Goal: Task Accomplishment & Management: Manage account settings

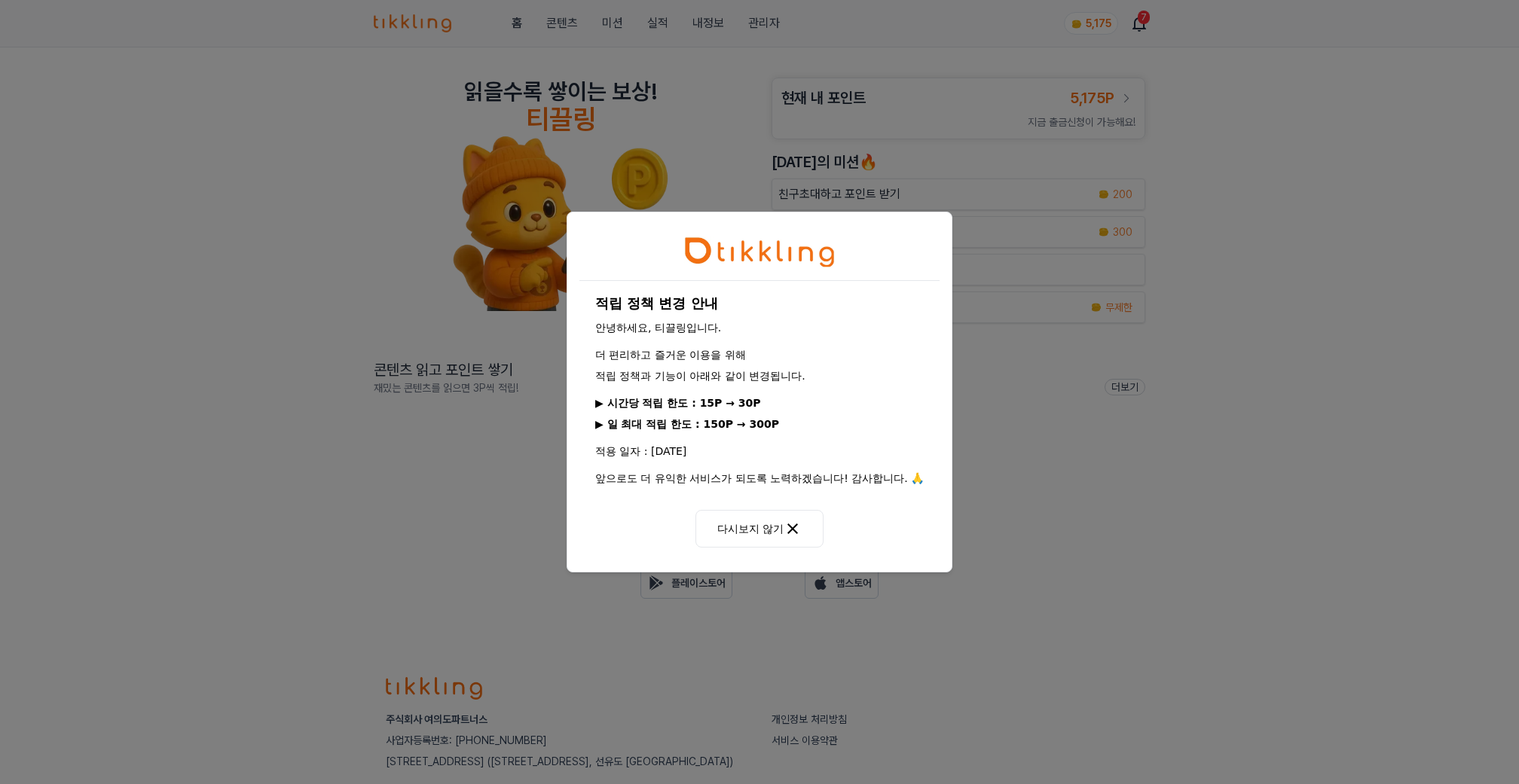
click at [971, 227] on div "적립 정책 변경 안내 안녕하세요, 티끌링입니다. 더 편리하고 즐거운 이용을 위해 적립 정책과 기능이 아래와 같이 변경됩니다. ▶ 시간당 적립 …" at bounding box center [759, 392] width 1519 height 784
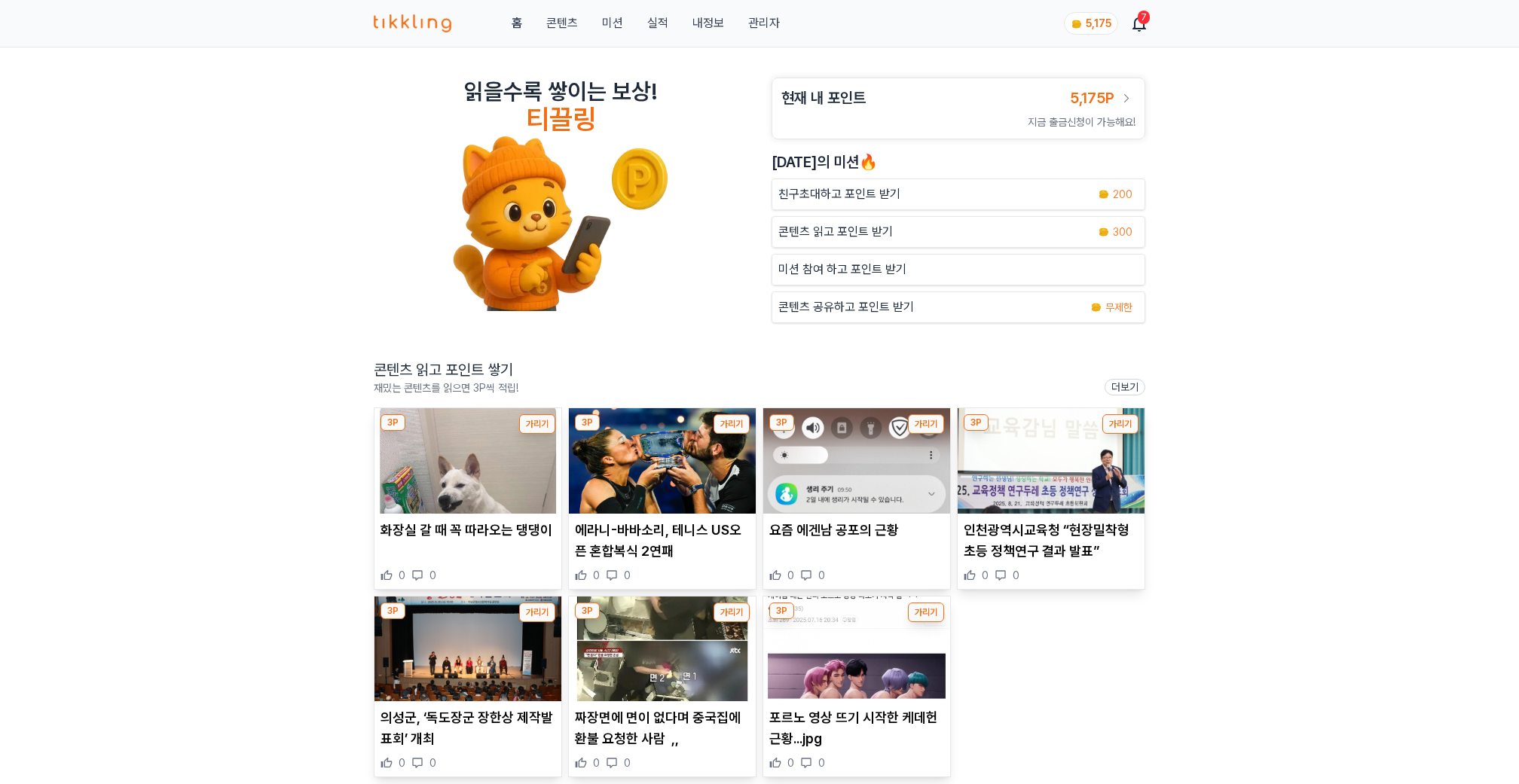
click at [746, 2] on div "홈 콘텐츠 미션 실적 내정보 관리자 5,175 7" at bounding box center [759, 23] width 771 height 47
click at [767, 21] on link "관리자" at bounding box center [764, 23] width 32 height 18
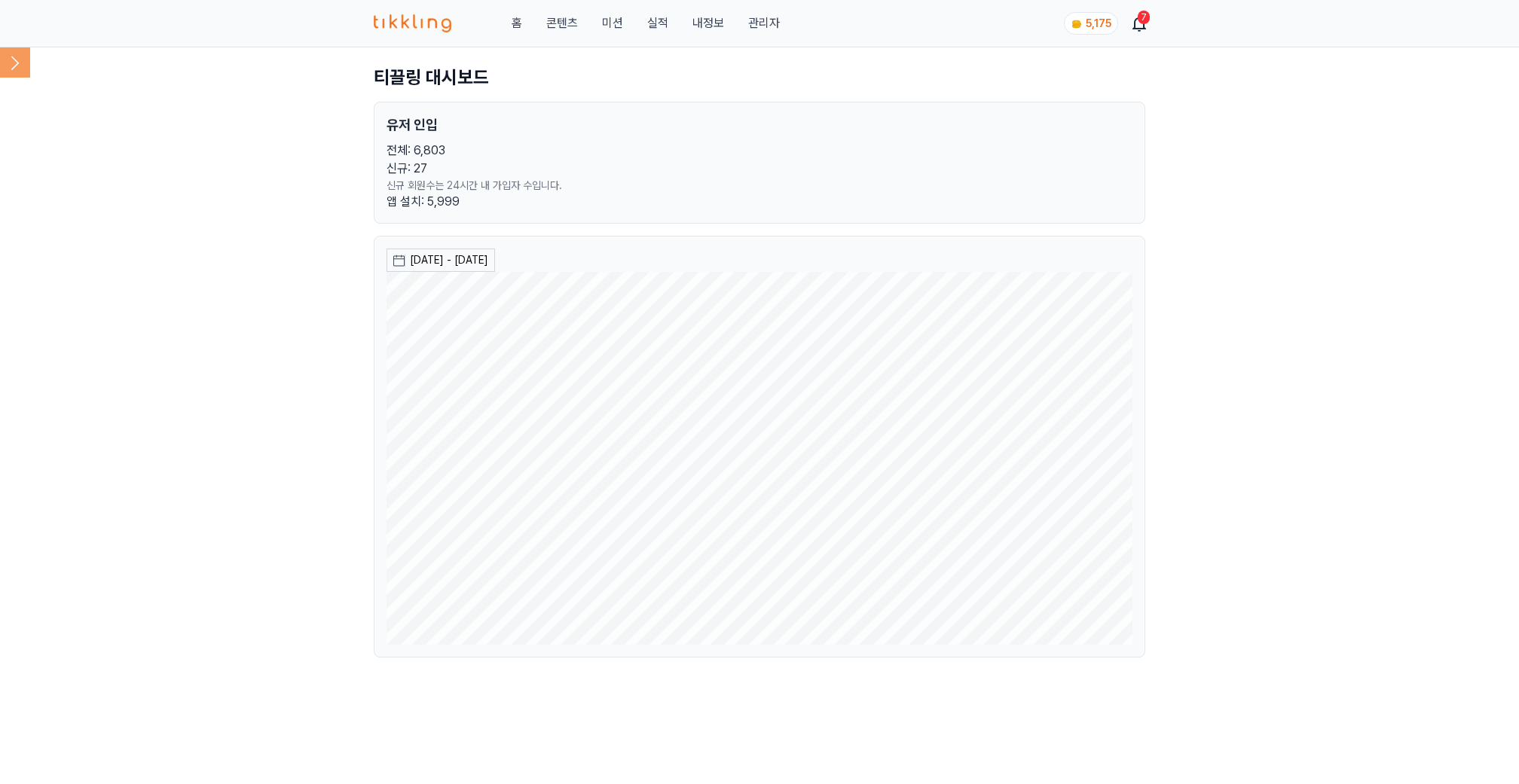
click at [8, 58] on icon at bounding box center [15, 62] width 30 height 30
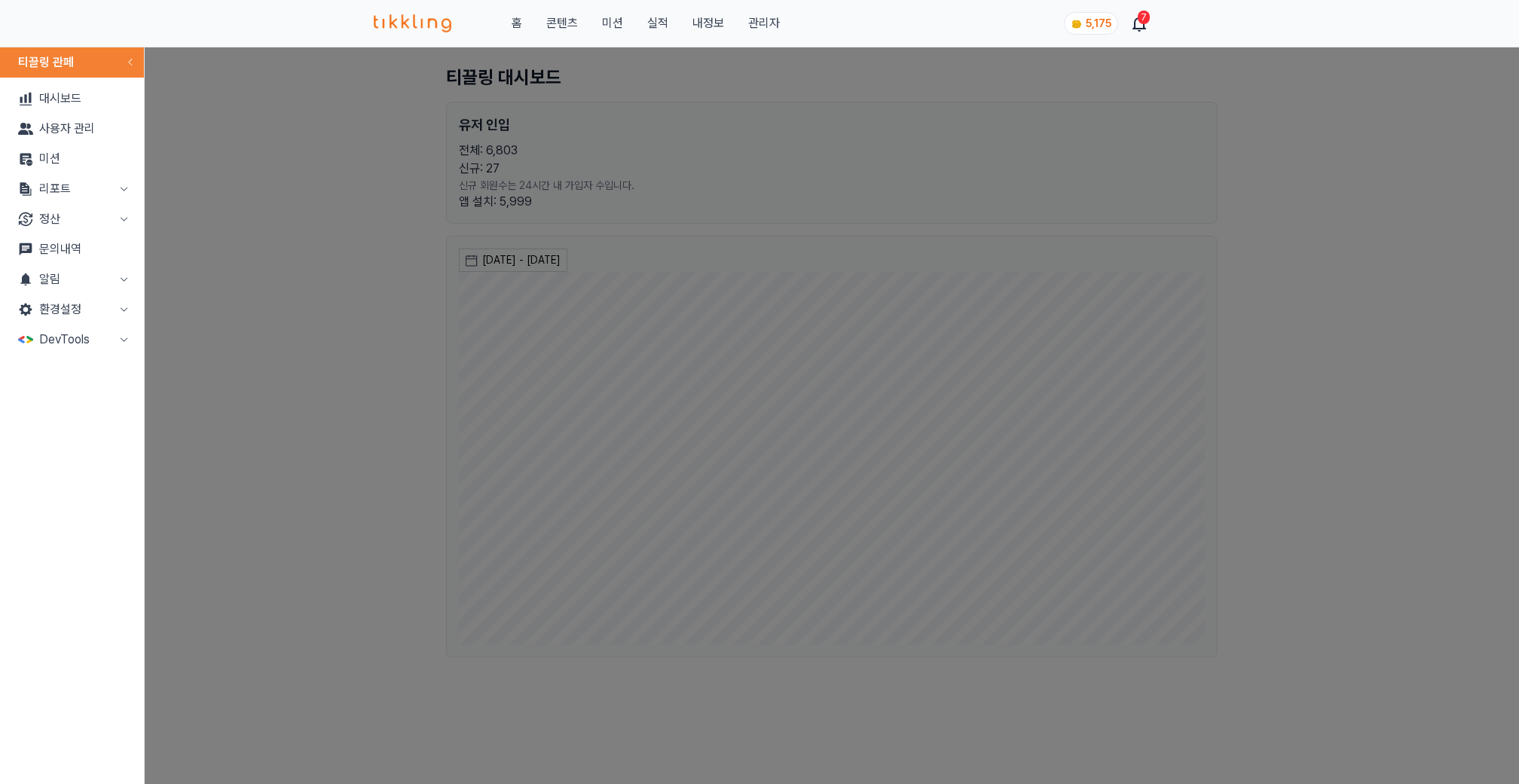
click at [80, 194] on button "리포트" at bounding box center [72, 189] width 132 height 30
click at [82, 220] on link "매출" at bounding box center [72, 219] width 132 height 30
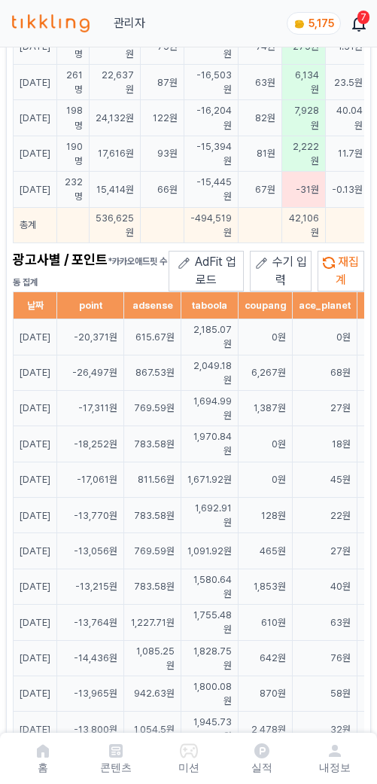
scroll to position [1779, 0]
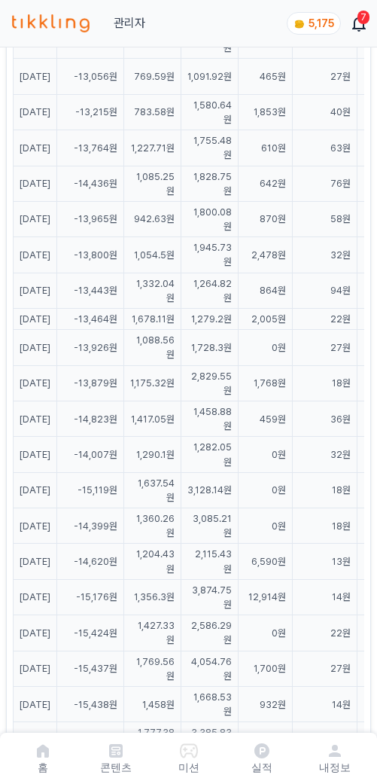
drag, startPoint x: 267, startPoint y: 491, endPoint x: 189, endPoint y: 490, distance: 77.6
click at [189, 401] on tr "[DATE] -13,879원 1,175.32원 2,829.55원 1,768원 18원 92원 9,336원 3원 0원 0원 0원 1,343원" at bounding box center [371, 382] width 715 height 35
click at [239, 401] on td "2,829.55원" at bounding box center [210, 382] width 57 height 35
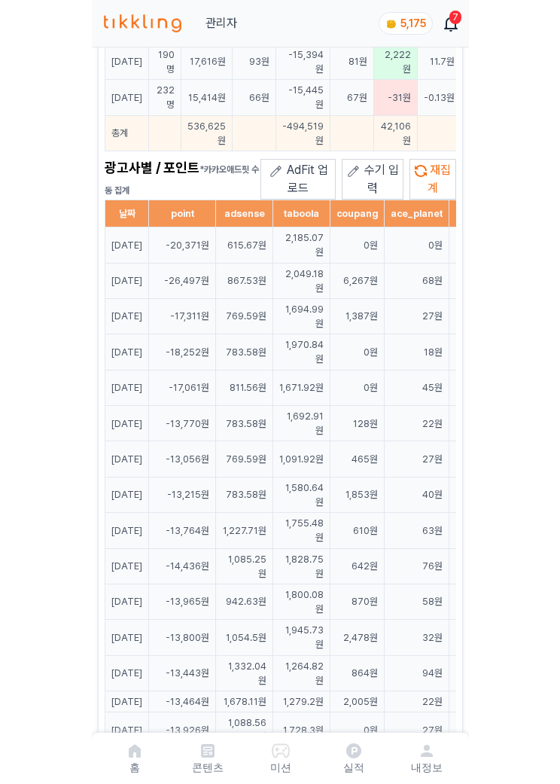
scroll to position [1294, 0]
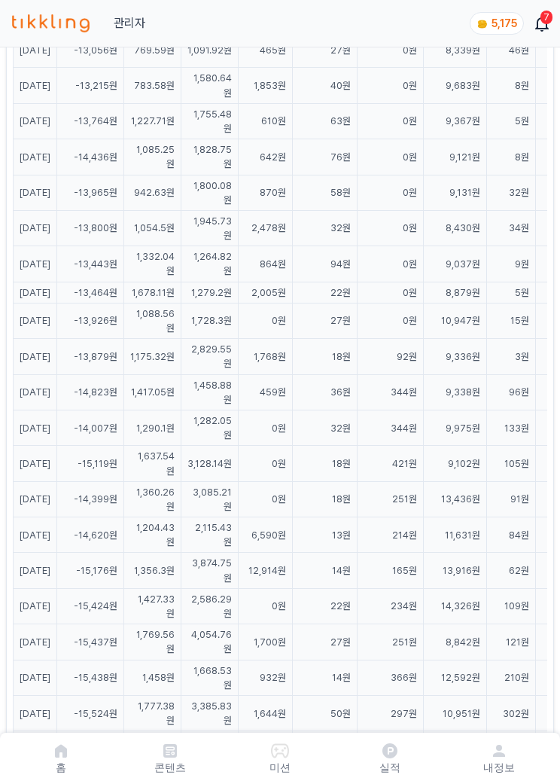
drag, startPoint x: 450, startPoint y: 444, endPoint x: 394, endPoint y: 450, distance: 56.1
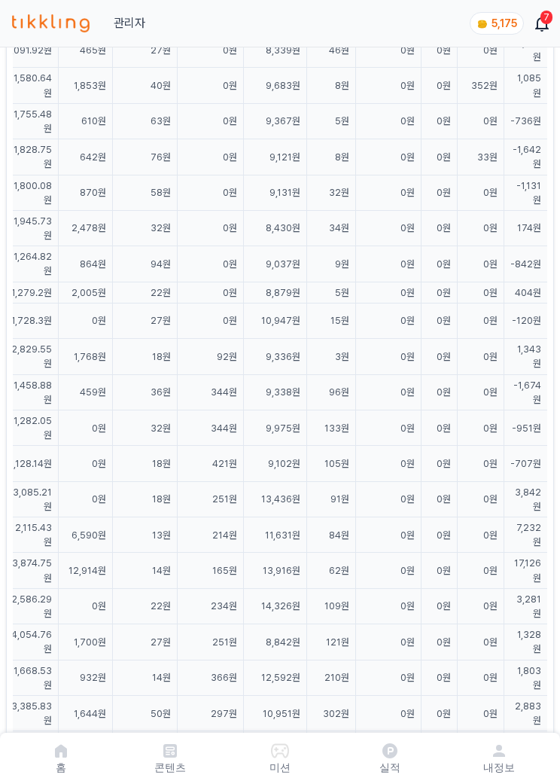
drag, startPoint x: 539, startPoint y: 433, endPoint x: 428, endPoint y: 468, distance: 116.7
click at [560, 432] on html "홈 콘텐츠 미션 실적 내정보 관리자 5,175 7 매출 [DATE] - [DATE] [DATE] 지난 7일 지난 30일 지난 60일 지난 90…" at bounding box center [280, 51] width 560 height 2690
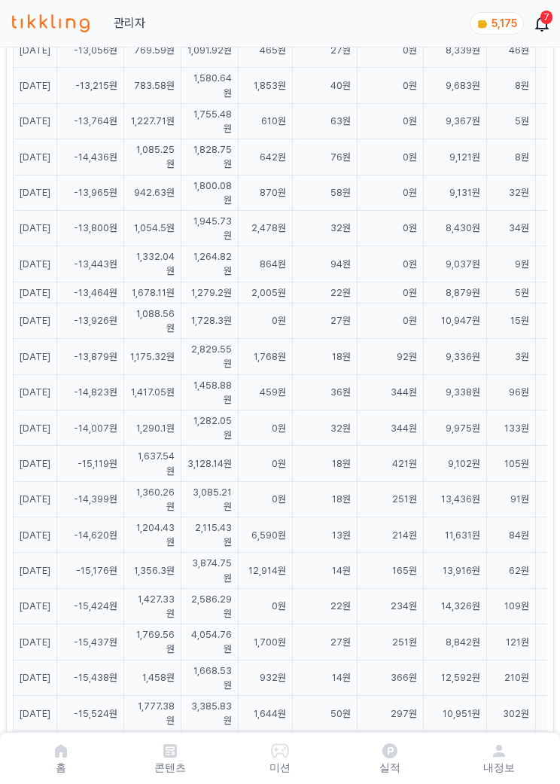
drag, startPoint x: 307, startPoint y: 453, endPoint x: 297, endPoint y: 415, distance: 39.1
click at [0, 450] on html "홈 콘텐츠 미션 실적 내정보 관리자 5,175 7 매출 [DATE] - [DATE] [DATE] 지난 7일 지난 30일 지난 60일 지난 90…" at bounding box center [280, 51] width 560 height 2690
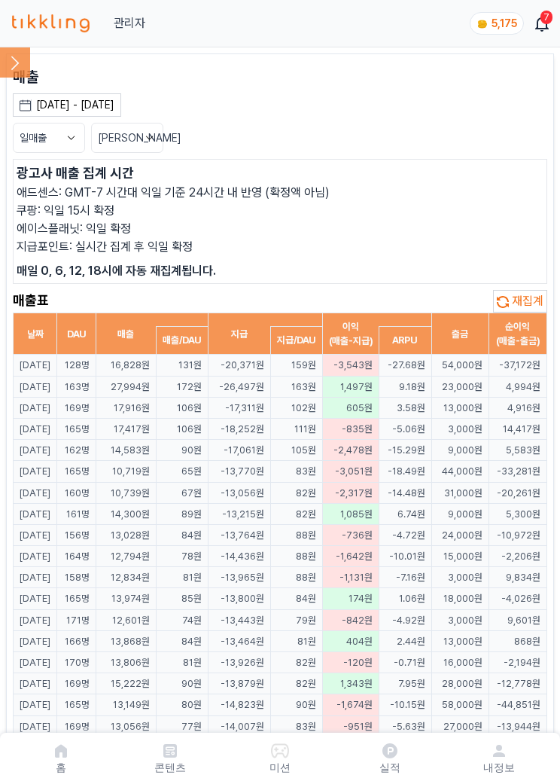
click at [15, 67] on icon at bounding box center [15, 62] width 30 height 30
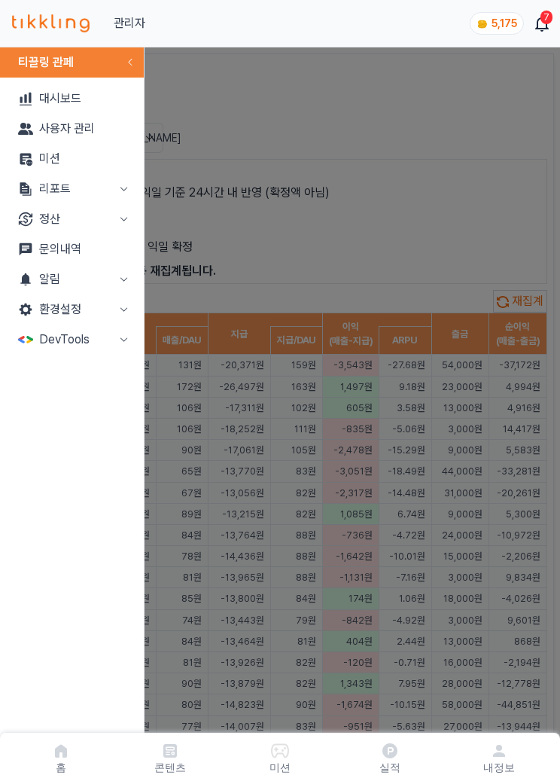
click at [330, 133] on button "close modal" at bounding box center [280, 392] width 560 height 784
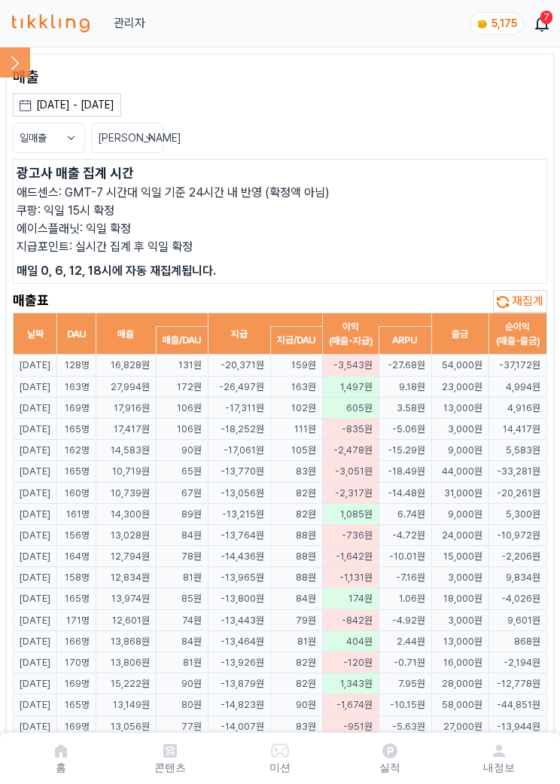
click at [16, 67] on icon at bounding box center [15, 62] width 30 height 30
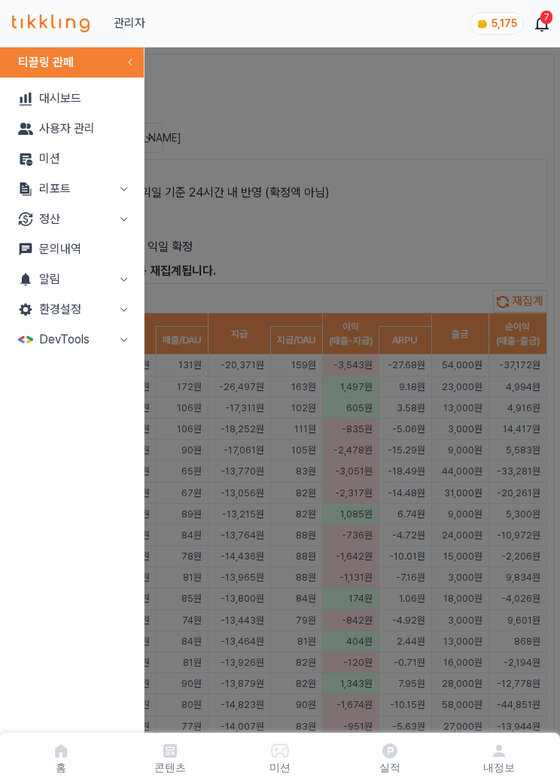
click at [87, 210] on button "정산" at bounding box center [72, 219] width 132 height 30
click at [76, 244] on link "출금신청" at bounding box center [72, 249] width 132 height 30
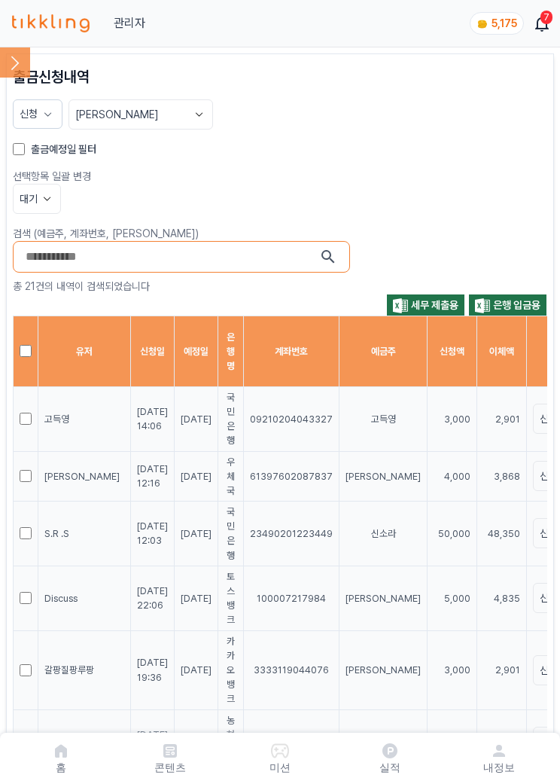
click at [478, 538] on td "48,350" at bounding box center [503, 534] width 50 height 65
drag, startPoint x: 564, startPoint y: 539, endPoint x: 364, endPoint y: 455, distance: 217.1
click at [428, 426] on td "3,000" at bounding box center [453, 418] width 50 height 65
drag, startPoint x: 317, startPoint y: 416, endPoint x: 640, endPoint y: 417, distance: 322.4
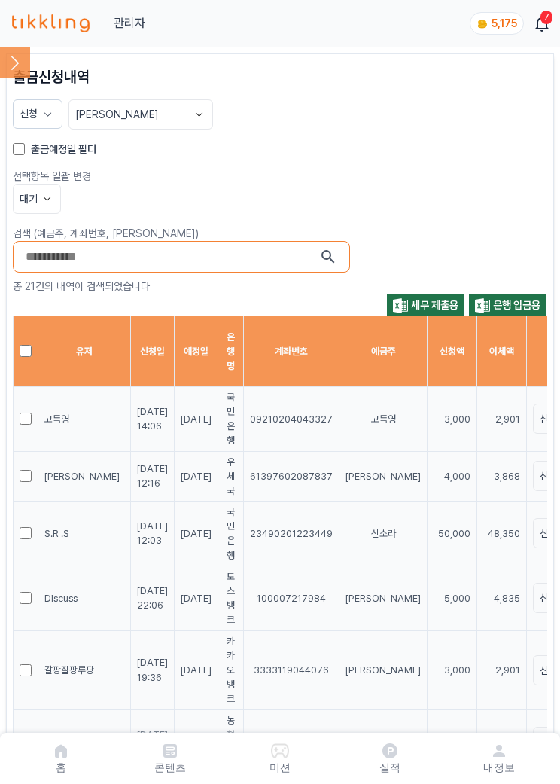
click at [268, 331] on th "계좌번호" at bounding box center [292, 351] width 96 height 71
click at [16, 56] on icon at bounding box center [15, 62] width 30 height 30
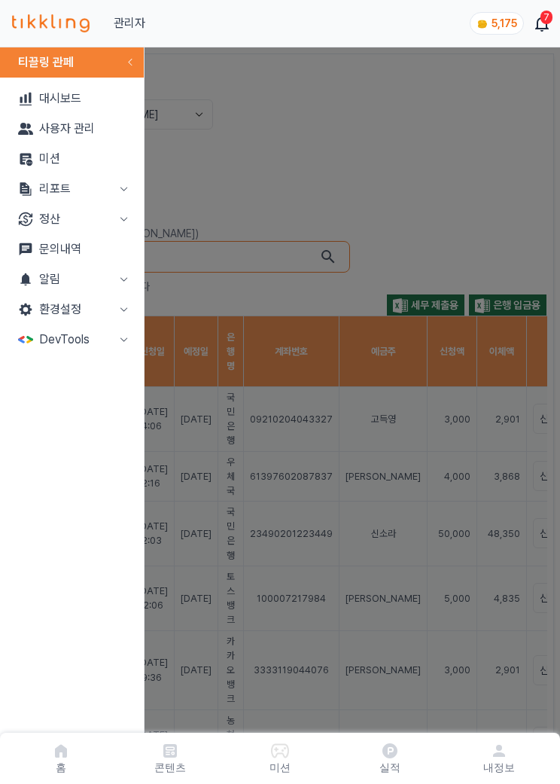
click at [89, 283] on button "알림" at bounding box center [72, 279] width 132 height 30
click at [87, 354] on link "발송" at bounding box center [72, 340] width 132 height 30
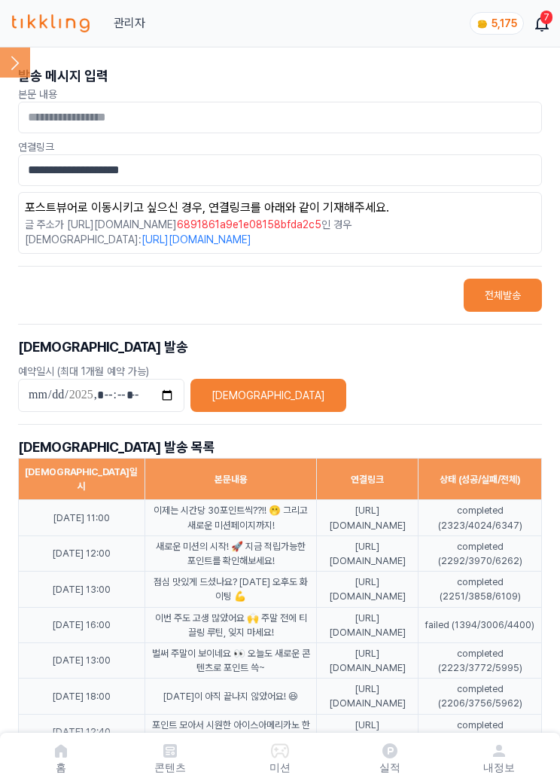
click at [18, 73] on icon at bounding box center [15, 62] width 30 height 30
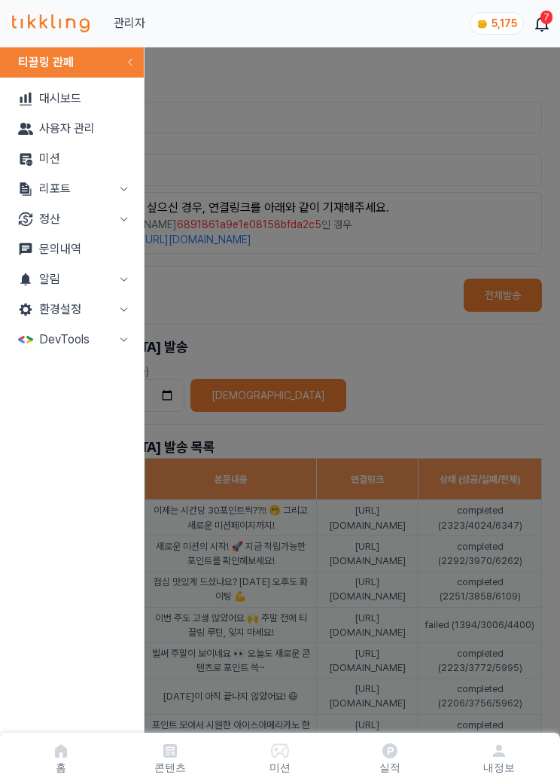
click at [88, 188] on button "리포트" at bounding box center [72, 189] width 132 height 30
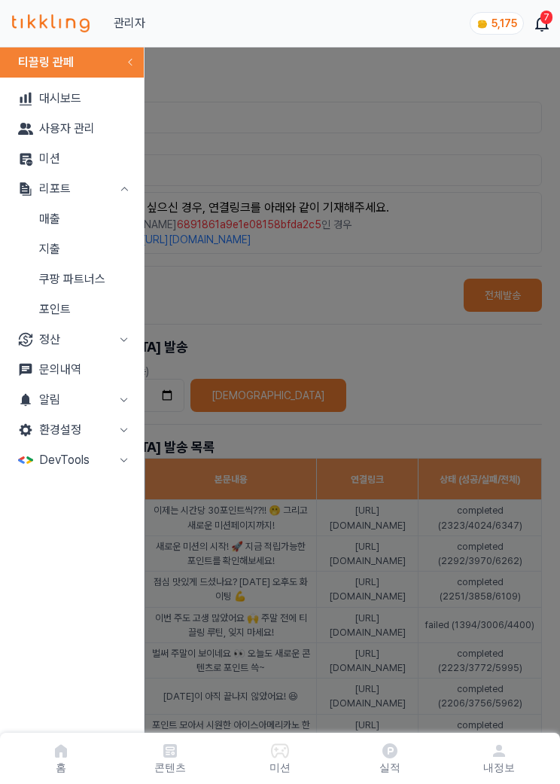
click at [82, 231] on link "매출" at bounding box center [72, 219] width 132 height 30
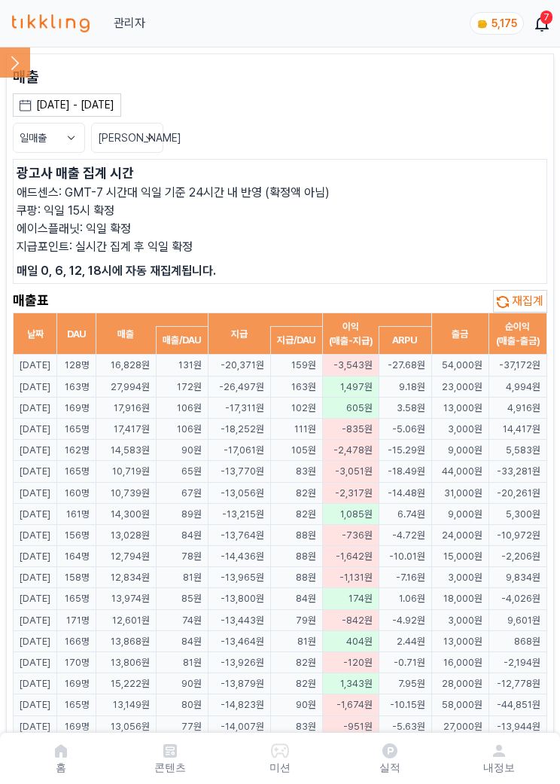
click at [499, 397] on td "4,994원" at bounding box center [518, 386] width 58 height 21
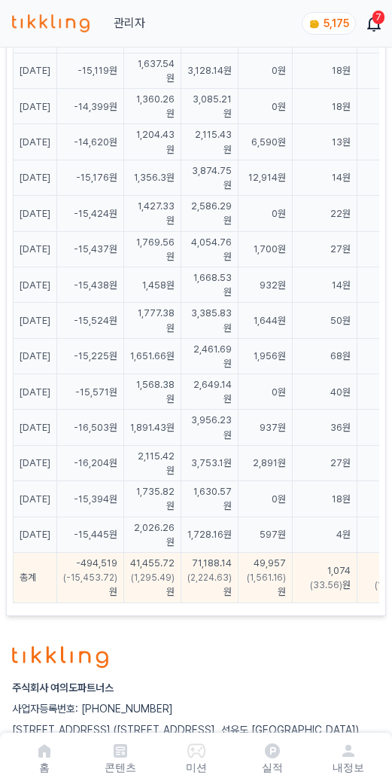
scroll to position [2276, 0]
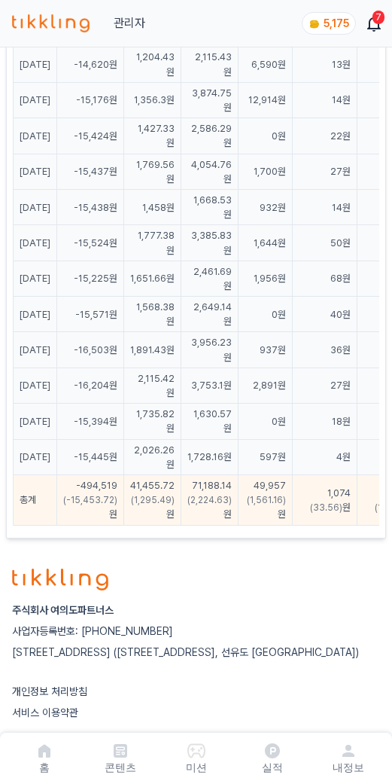
click at [350, 679] on div "주식회사 여의도파트너스 사업자등록번호: [PHONE_NUMBER] [STREET_ADDRESS] 개인정보 처리방침 서비스 이용약관 © 2025…" at bounding box center [196, 705] width 392 height 321
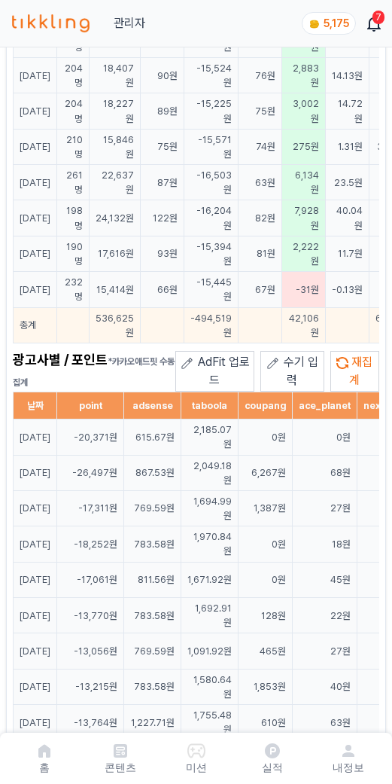
scroll to position [1513, 0]
